Goal: Information Seeking & Learning: Understand process/instructions

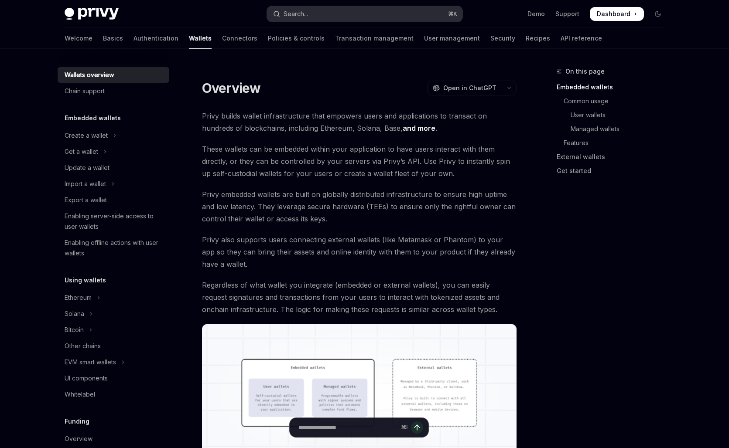
click at [342, 14] on button "Search... ⌘ K" at bounding box center [364, 14] width 195 height 16
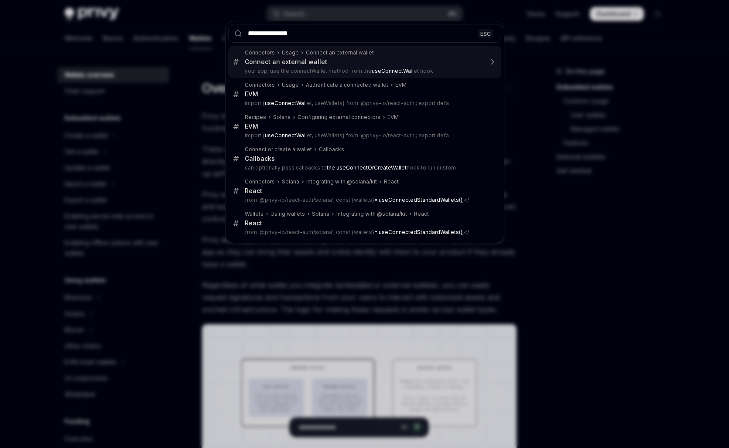
type input "**********"
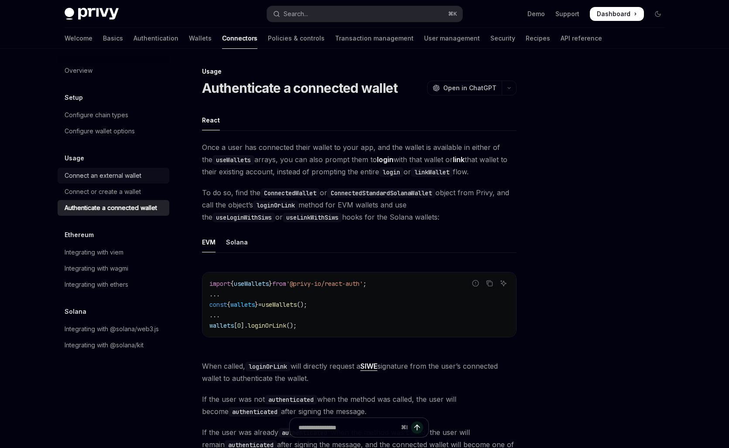
click at [100, 175] on div "Connect an external wallet" at bounding box center [103, 176] width 77 height 10
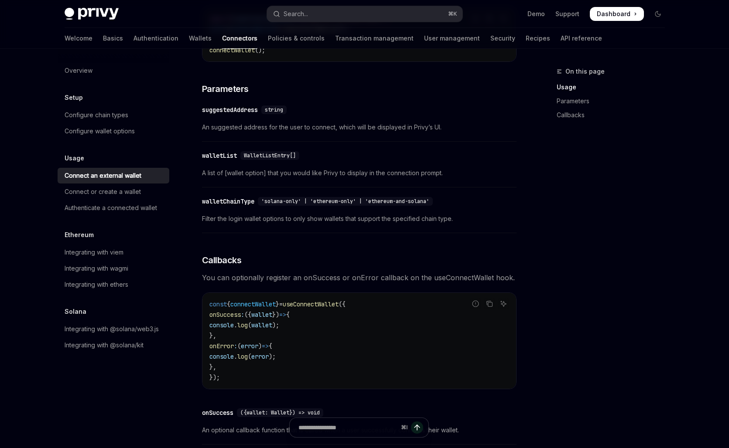
scroll to position [270, 0]
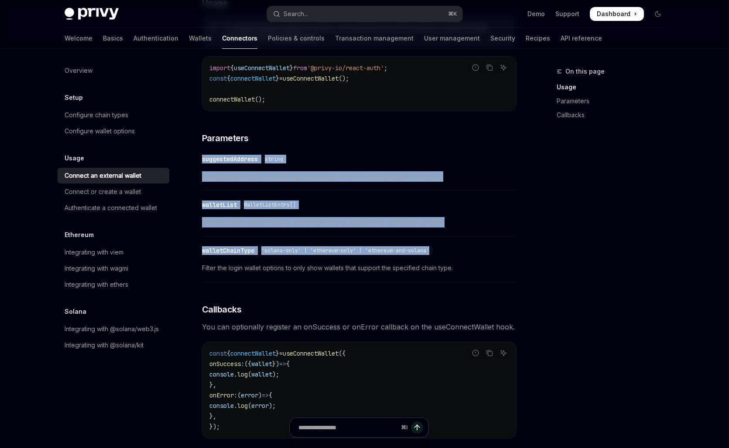
drag, startPoint x: 452, startPoint y: 256, endPoint x: 200, endPoint y: 157, distance: 271.5
click at [200, 157] on div "Usage Connect an external wallet OpenAI Open in ChatGPT OpenAI Open in ChatGPT …" at bounding box center [278, 241] width 482 height 889
copy div "suggestedAddress string An suggested address for the user to connect, which wil…"
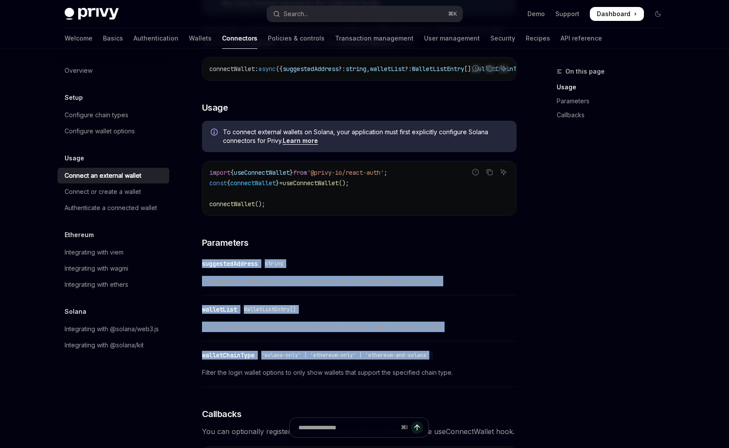
scroll to position [0, 0]
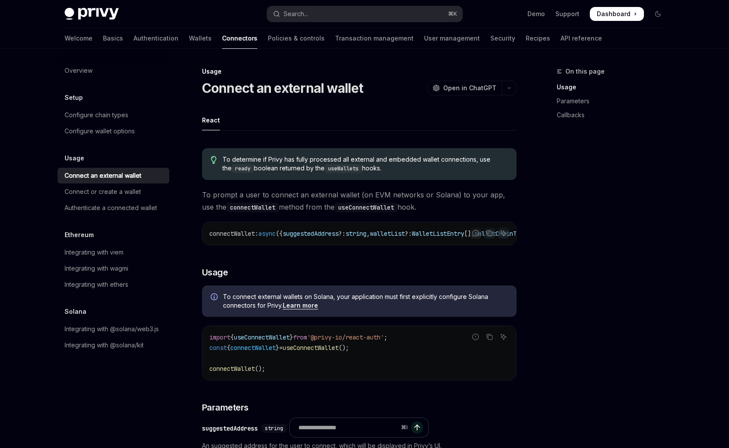
click at [612, 231] on div "On this page Usage Parameters Callbacks" at bounding box center [605, 257] width 133 height 382
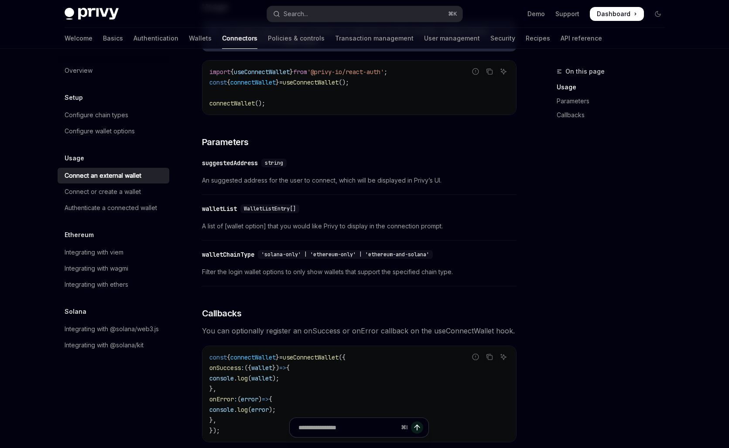
scroll to position [265, 0]
click at [340, 187] on span "An suggested address for the user to connect, which will be displayed in Privy’…" at bounding box center [359, 181] width 315 height 10
type textarea "*"
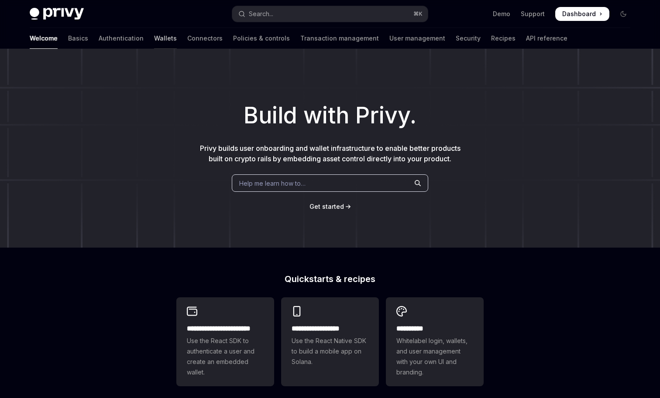
type textarea "*"
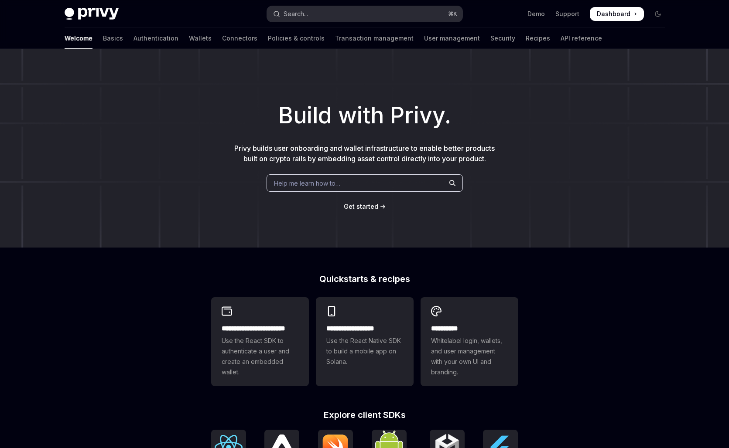
click at [306, 10] on div "Search..." at bounding box center [296, 14] width 24 height 10
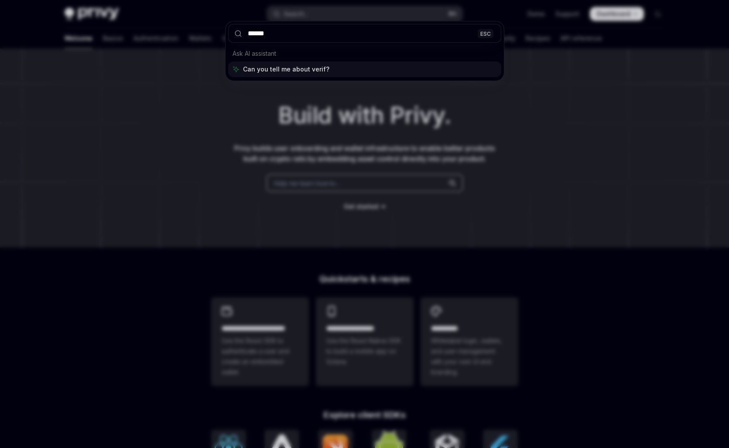
type input "*******"
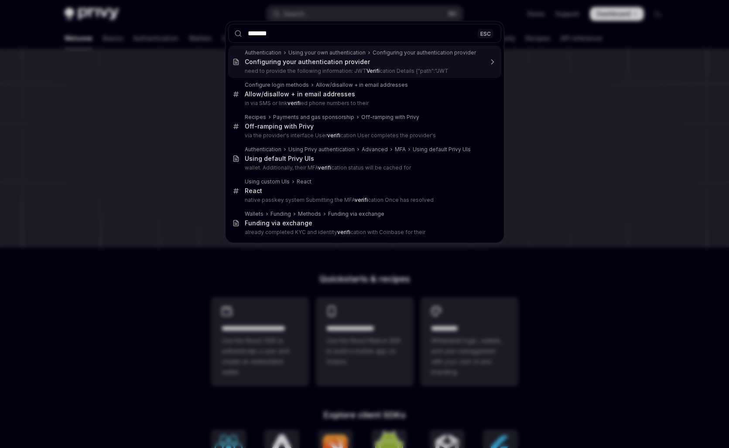
type textarea "*"
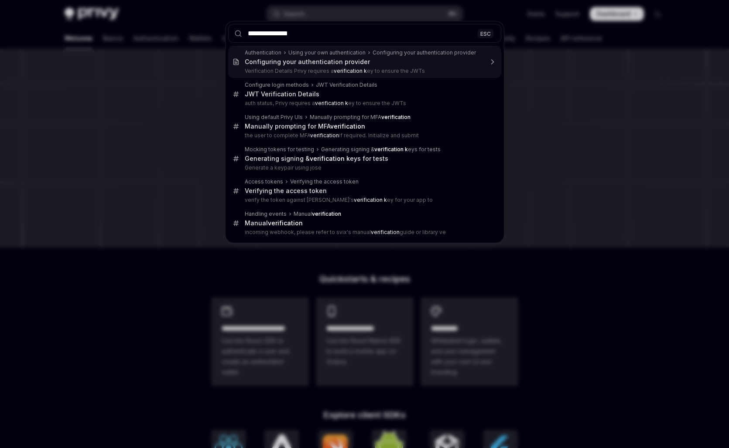
type input "**********"
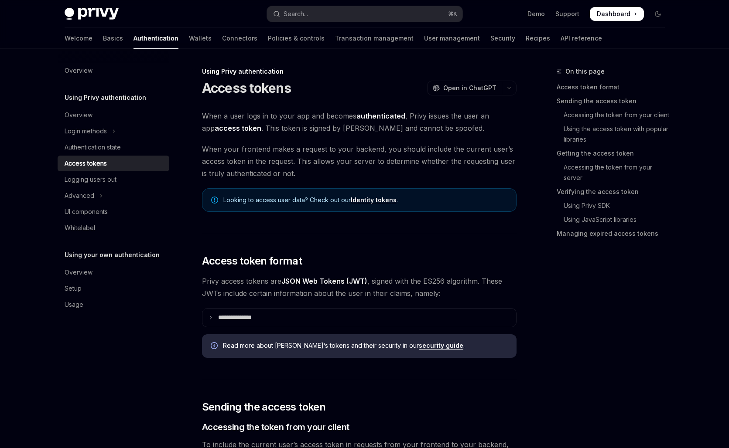
scroll to position [1235, 0]
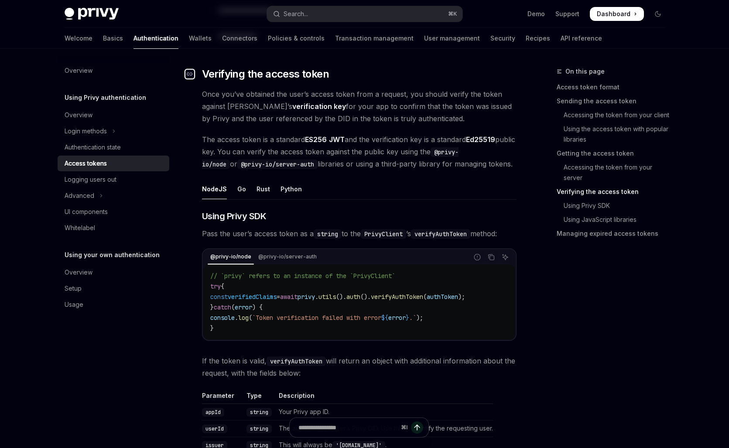
click at [190, 72] on icon "Navigate to header" at bounding box center [190, 74] width 6 height 5
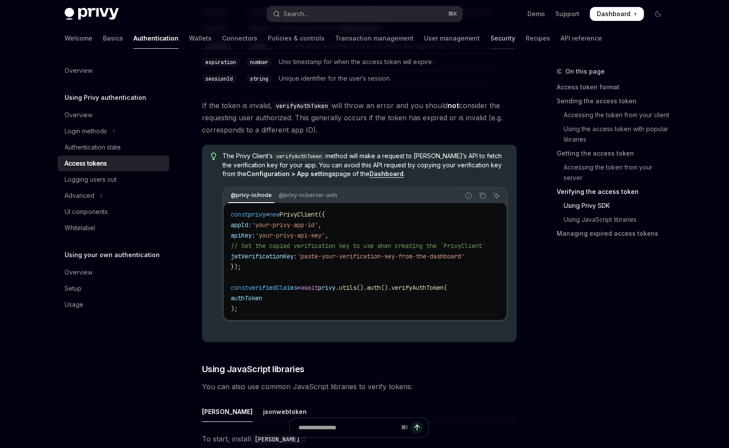
scroll to position [1652, 0]
click at [352, 266] on code "const privy = new PrivyClient ({ appId: 'your-privy-app-id' , apiKey: 'your-pri…" at bounding box center [369, 261] width 276 height 105
click at [360, 260] on span "'paste-your-verification-key-from-the-dashboard'" at bounding box center [381, 256] width 168 height 8
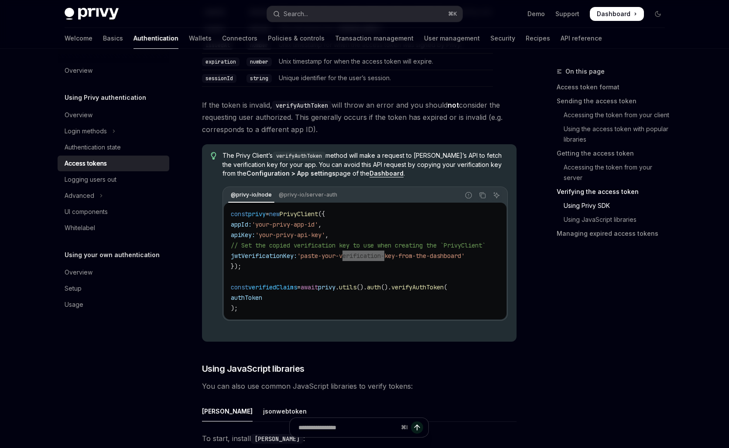
type textarea "*"
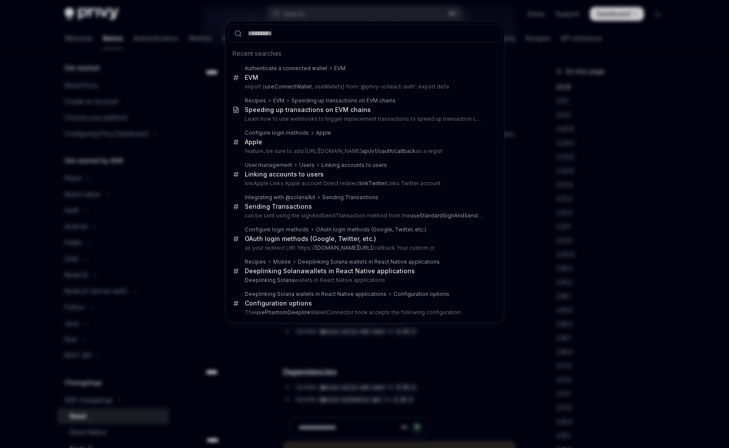
type input "**********"
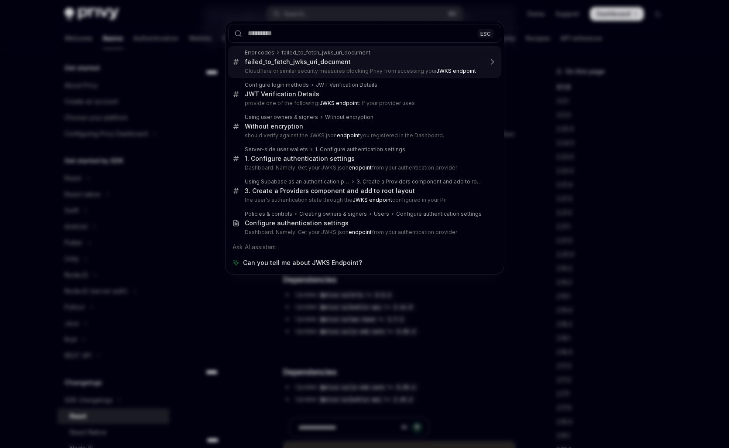
type textarea "*"
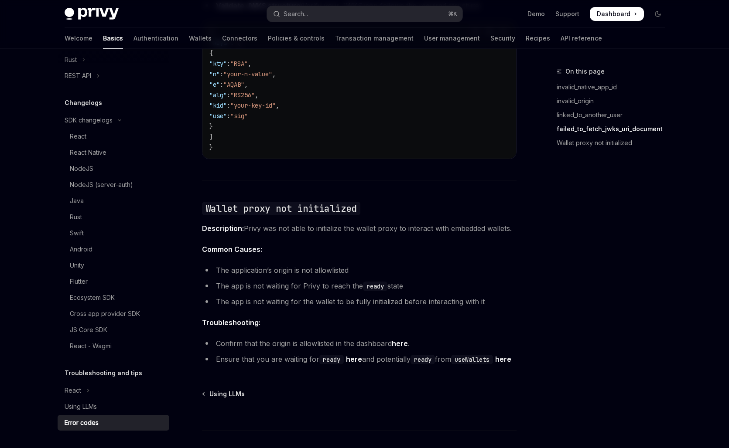
scroll to position [1254, 0]
click at [315, 17] on button "Search... ⌘ K" at bounding box center [364, 14] width 195 height 16
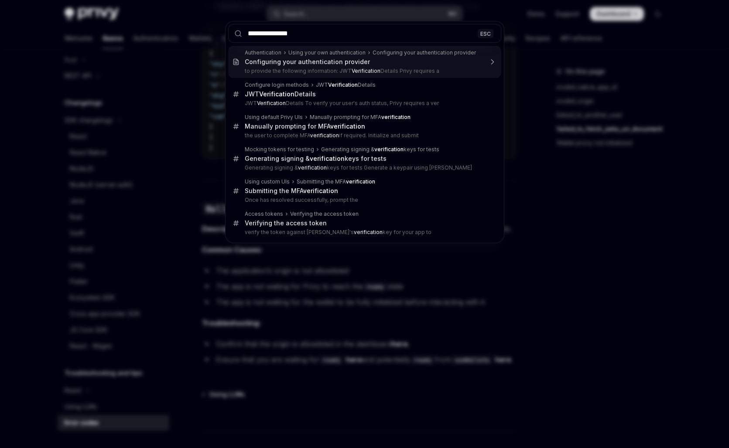
type input "**********"
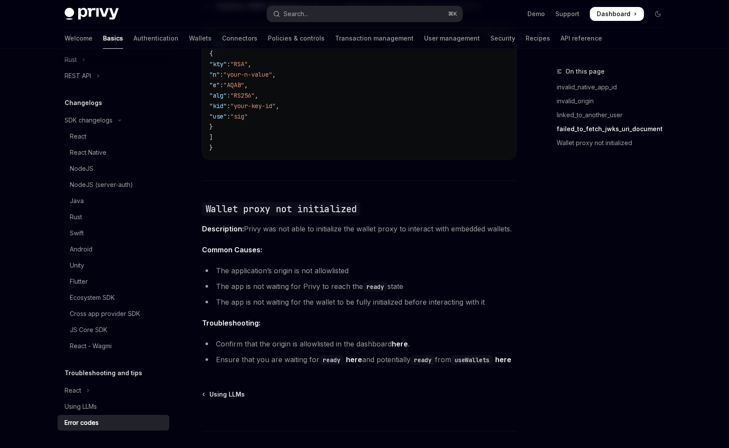
type textarea "*"
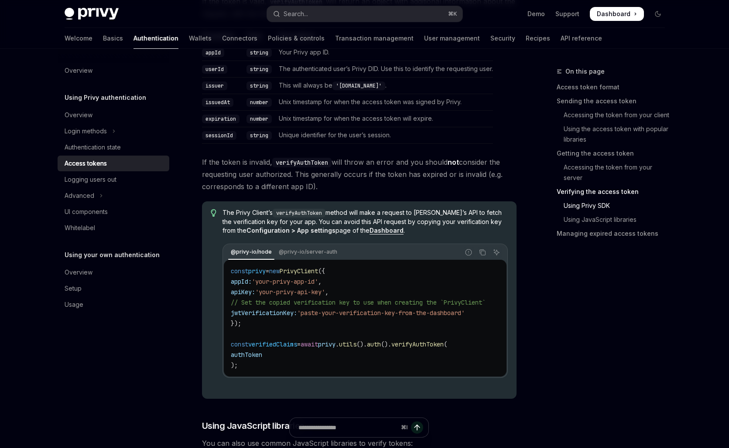
scroll to position [1607, 0]
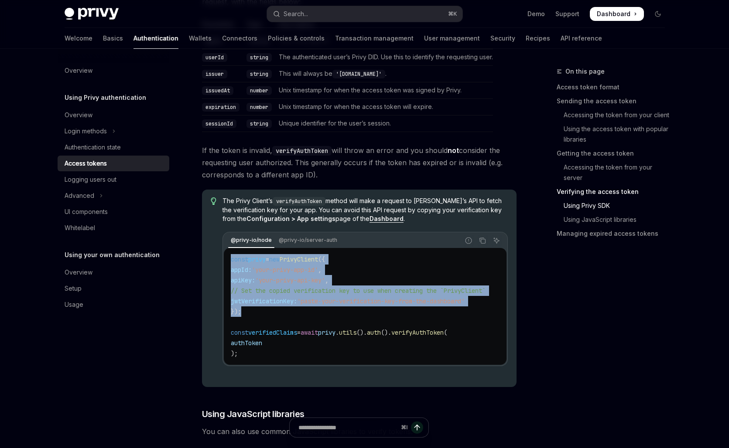
drag, startPoint x: 262, startPoint y: 316, endPoint x: 225, endPoint y: 262, distance: 65.2
click at [225, 262] on div "const privy = new PrivyClient ({ appId: 'your-privy-app-id' , apiKey: 'your-pri…" at bounding box center [365, 306] width 282 height 117
copy code "const privy = new PrivyClient ({ appId: 'your-privy-app-id' , apiKey: 'your-pri…"
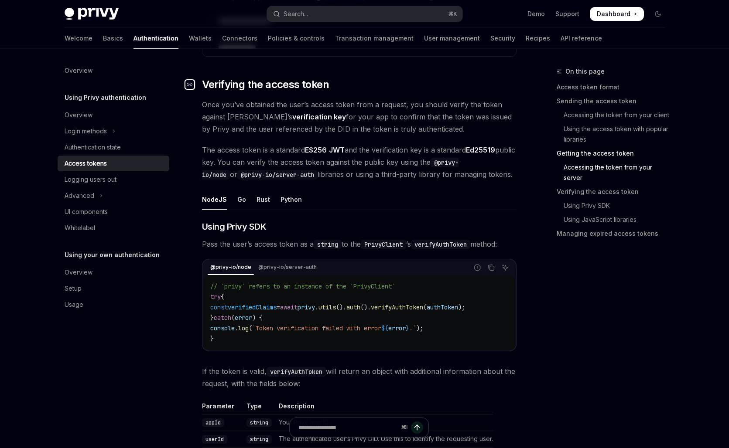
click at [187, 83] on icon "Navigate to header" at bounding box center [190, 84] width 6 height 5
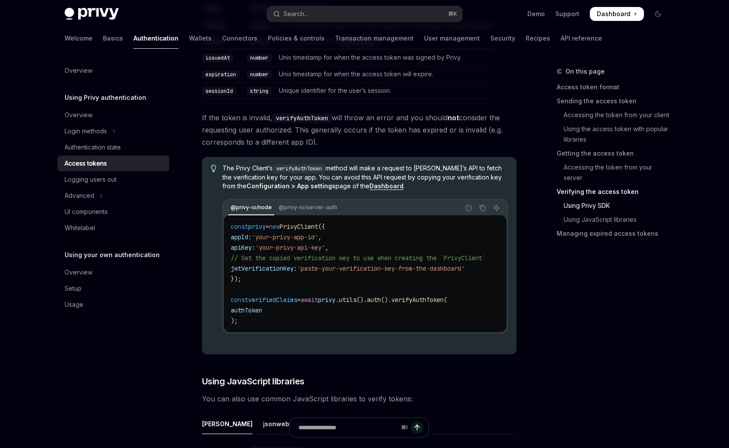
scroll to position [1641, 0]
click at [277, 267] on span "jwtVerificationKey:" at bounding box center [264, 268] width 66 height 8
copy span "jwtVerificationKey"
